Goal: Task Accomplishment & Management: Manage account settings

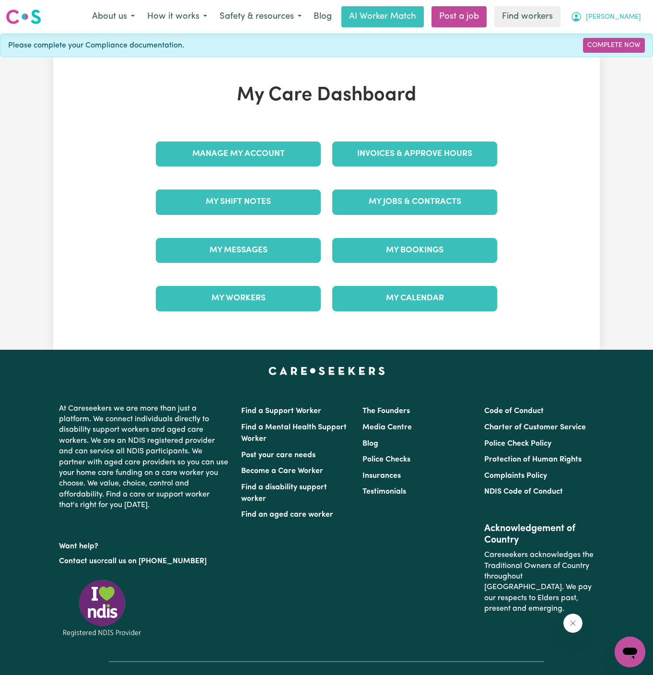
click at [638, 15] on button "[PERSON_NAME]" at bounding box center [606, 17] width 83 height 20
click at [615, 54] on link "Logout" at bounding box center [609, 55] width 76 height 18
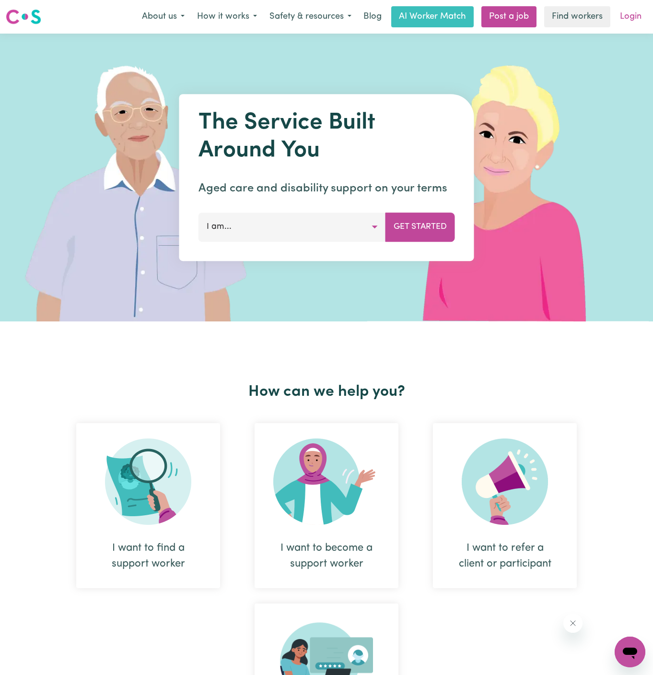
click at [634, 18] on link "Login" at bounding box center [631, 16] width 33 height 21
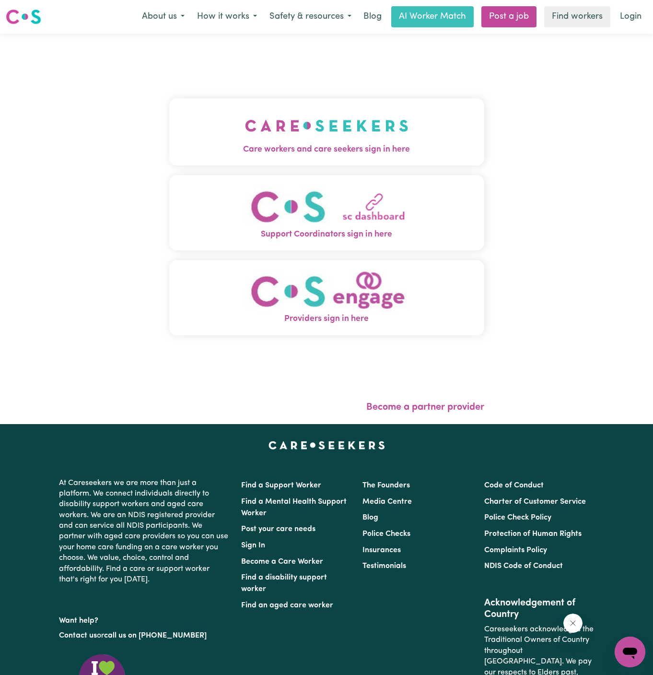
click at [341, 113] on img "Care workers and care seekers sign in here" at bounding box center [327, 125] width 164 height 35
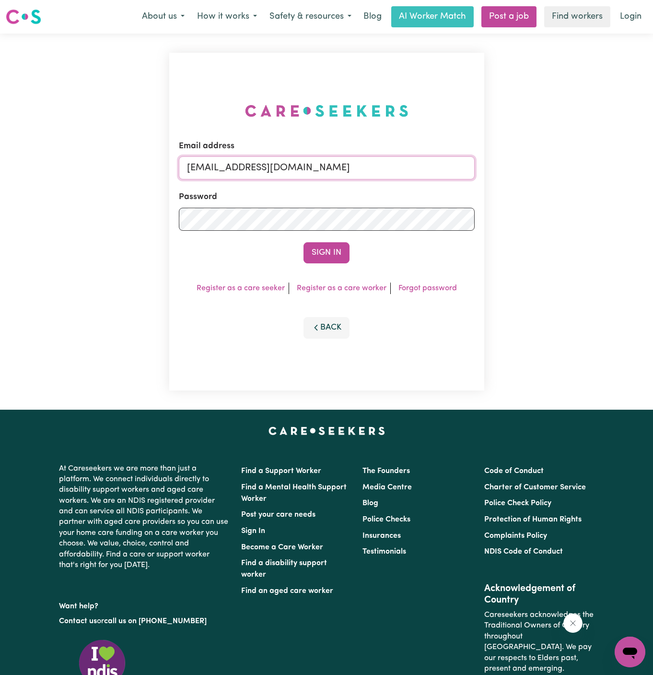
drag, startPoint x: 235, startPoint y: 170, endPoint x: 646, endPoint y: 175, distance: 411.6
click at [646, 175] on div "Email address superuser~JoanStIvesKNC@careseekers.com.au Password Sign In Regis…" at bounding box center [326, 222] width 653 height 376
type input "superuser~RobertMoorWC@careseekers.com.au"
click at [326, 257] on button "Sign In" at bounding box center [327, 252] width 46 height 21
